Goal: Entertainment & Leisure: Consume media (video, audio)

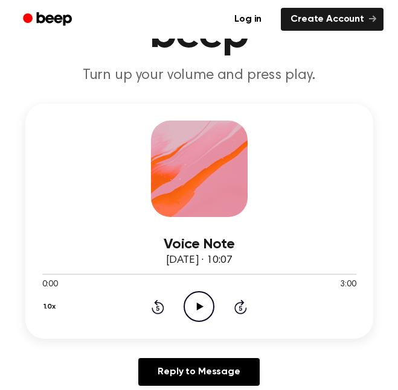
scroll to position [109, 0]
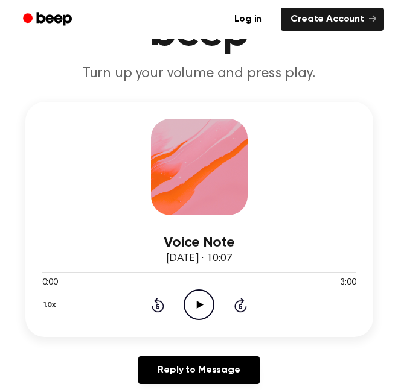
click at [193, 304] on icon "Play Audio" at bounding box center [198, 305] width 31 height 31
click at [193, 304] on icon "Pause Audio" at bounding box center [198, 305] width 31 height 31
click at [193, 304] on icon "Play Audio" at bounding box center [198, 305] width 31 height 31
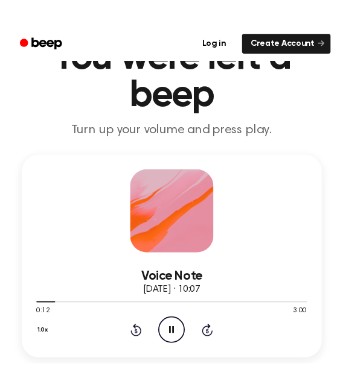
scroll to position [62, 0]
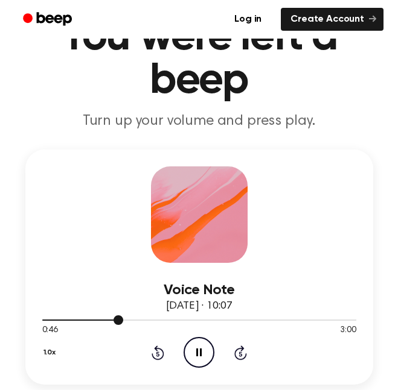
click at [77, 322] on div at bounding box center [199, 320] width 314 height 10
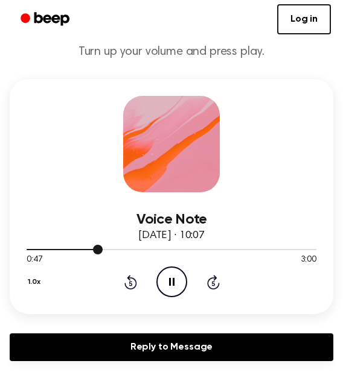
click at [30, 250] on div at bounding box center [65, 249] width 76 height 1
click at [173, 282] on icon at bounding box center [171, 282] width 5 height 8
click at [173, 282] on icon at bounding box center [172, 282] width 7 height 8
click at [173, 282] on icon at bounding box center [171, 282] width 5 height 8
click at [171, 276] on icon "Play Audio" at bounding box center [171, 282] width 31 height 31
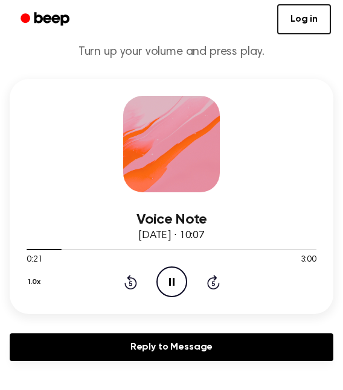
click at [161, 294] on circle at bounding box center [172, 282] width 30 height 30
